Goal: Register for event/course

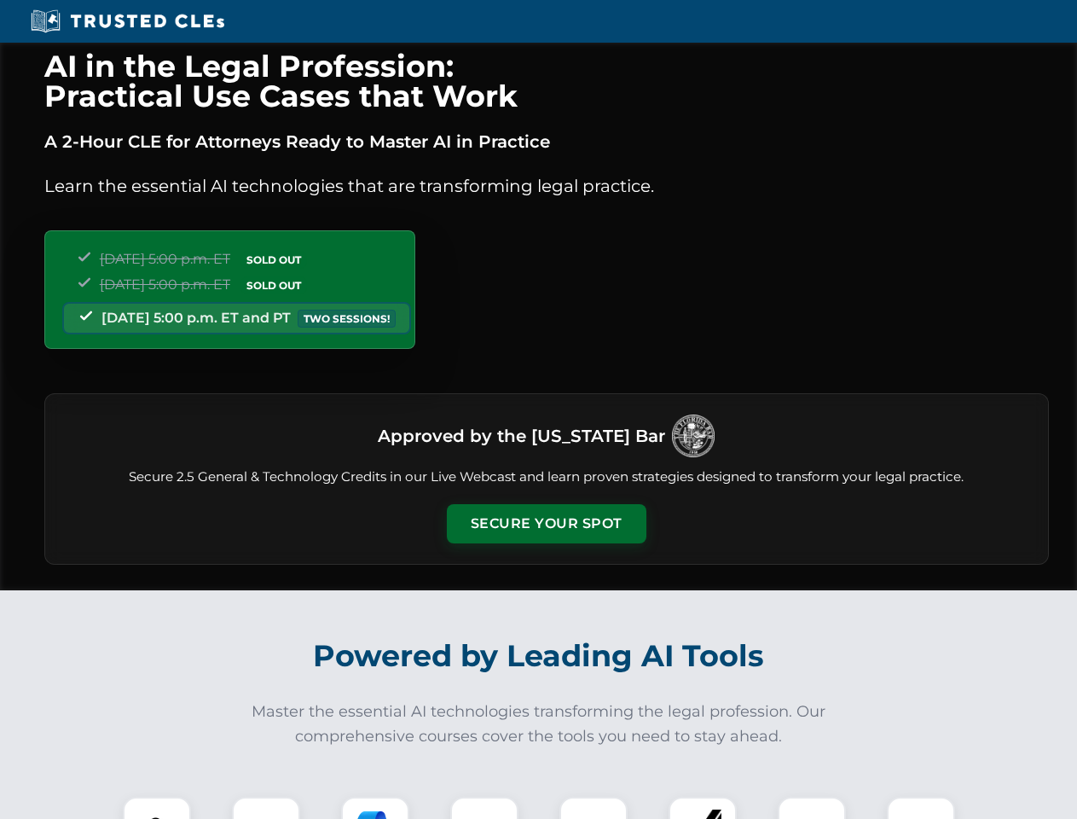
click at [546, 523] on button "Secure Your Spot" at bounding box center [547, 523] width 200 height 39
click at [157, 807] on img at bounding box center [156, 830] width 49 height 49
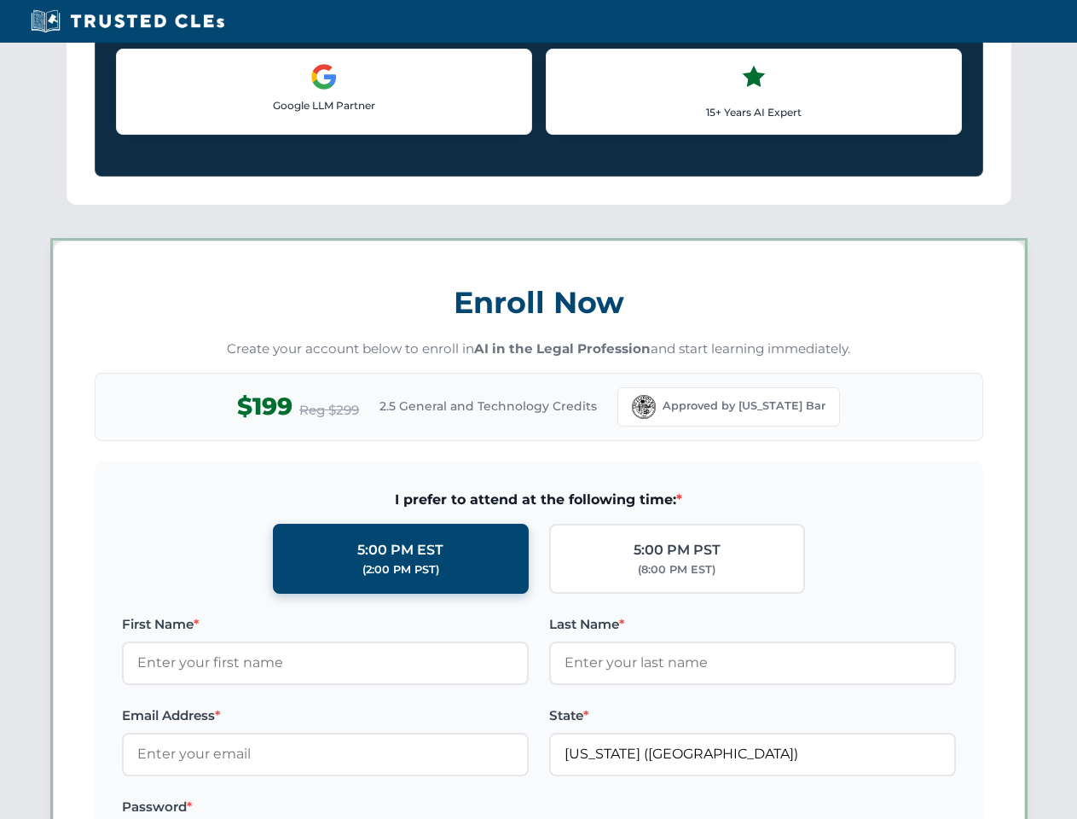
click at [375, 807] on label "Password *" at bounding box center [325, 806] width 407 height 20
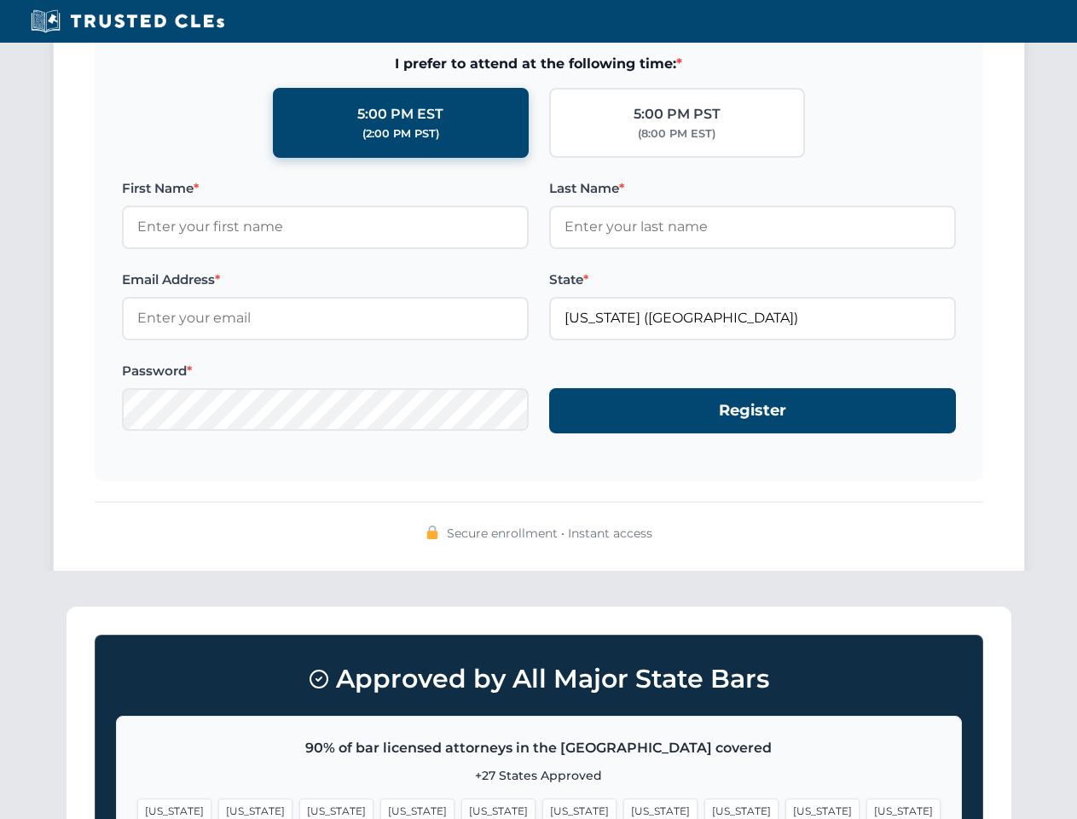
click at [785, 807] on span "[US_STATE]" at bounding box center [822, 810] width 74 height 25
